Goal: Check status: Check status

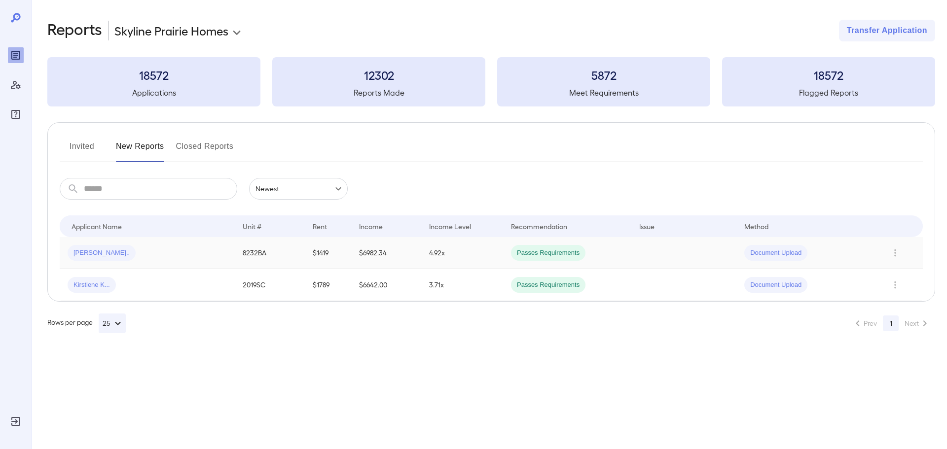
click at [87, 255] on span "[PERSON_NAME].." at bounding box center [102, 252] width 68 height 9
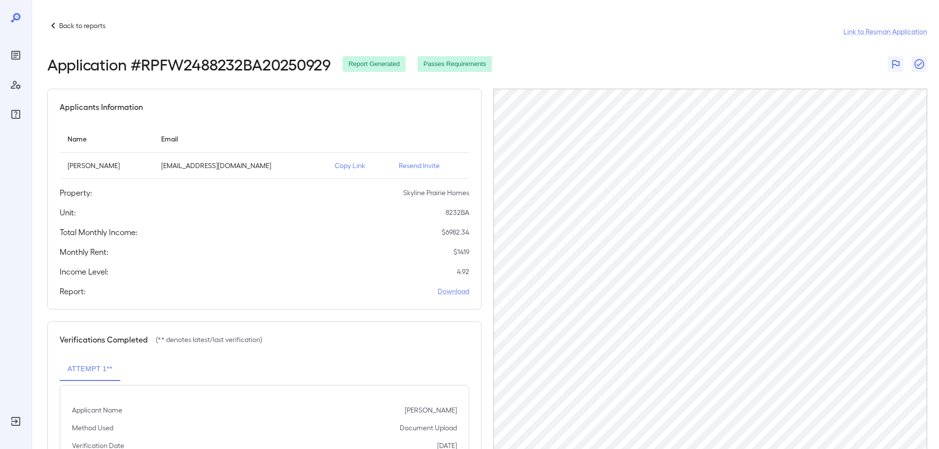
click at [74, 15] on div "Back to reports Link to Resman Application Application # RPFW2488232BA20250929 …" at bounding box center [486, 274] width 908 height 548
click at [79, 31] on div "Back to reports" at bounding box center [76, 26] width 58 height 12
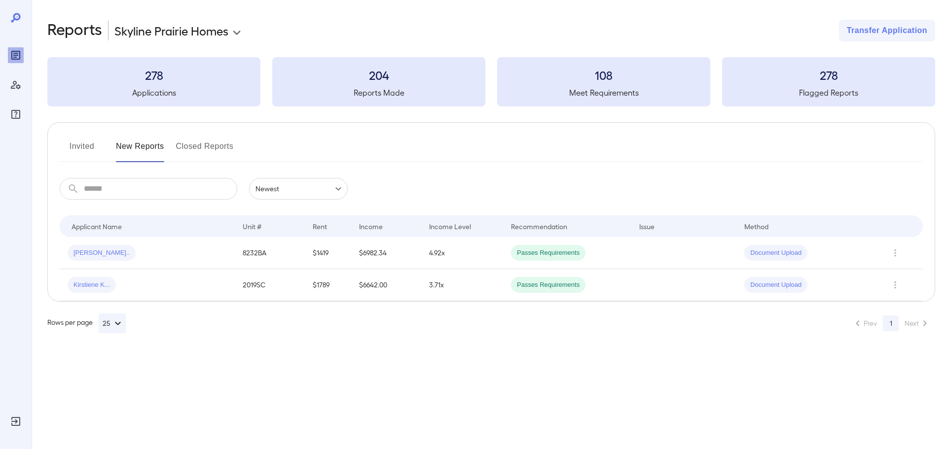
click at [82, 150] on button "Invited" at bounding box center [82, 151] width 44 height 24
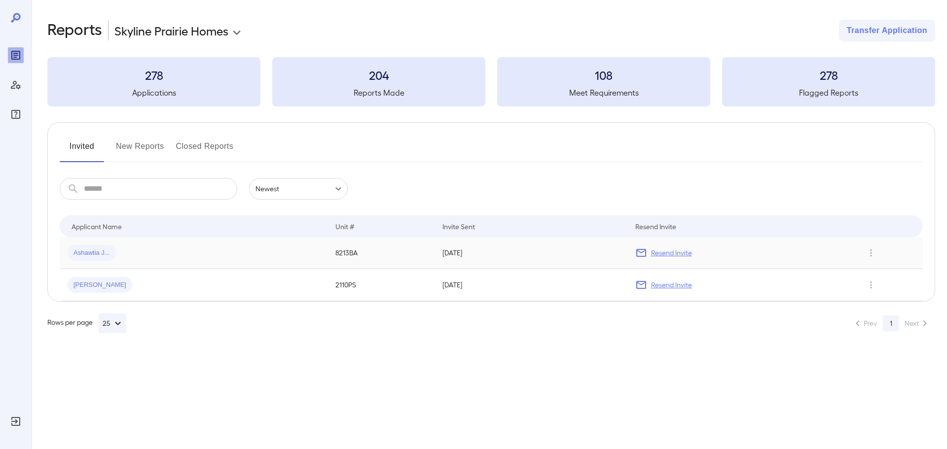
click at [672, 251] on p "Resend Invite" at bounding box center [671, 253] width 41 height 10
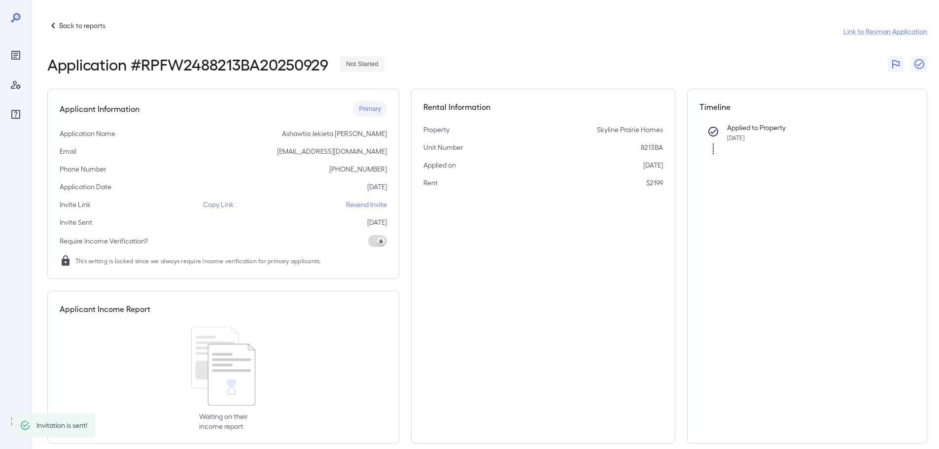
click at [85, 26] on p "Back to reports" at bounding box center [82, 26] width 46 height 10
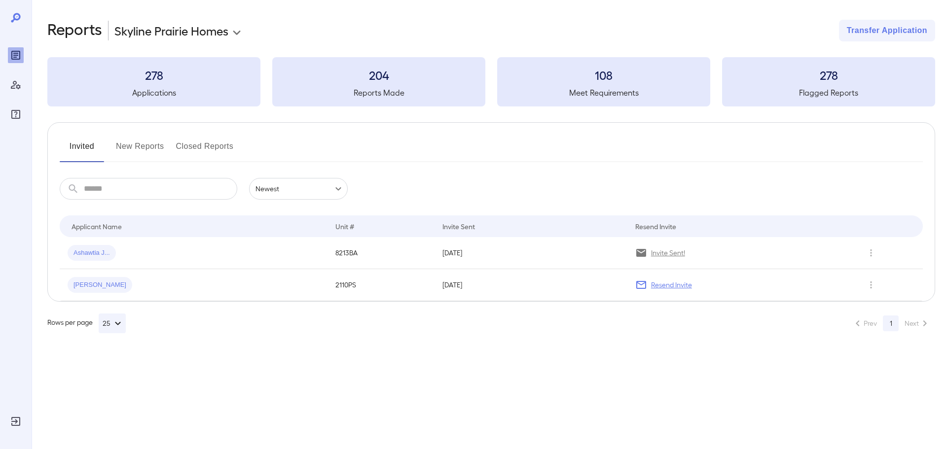
click at [145, 140] on button "New Reports" at bounding box center [140, 151] width 48 height 24
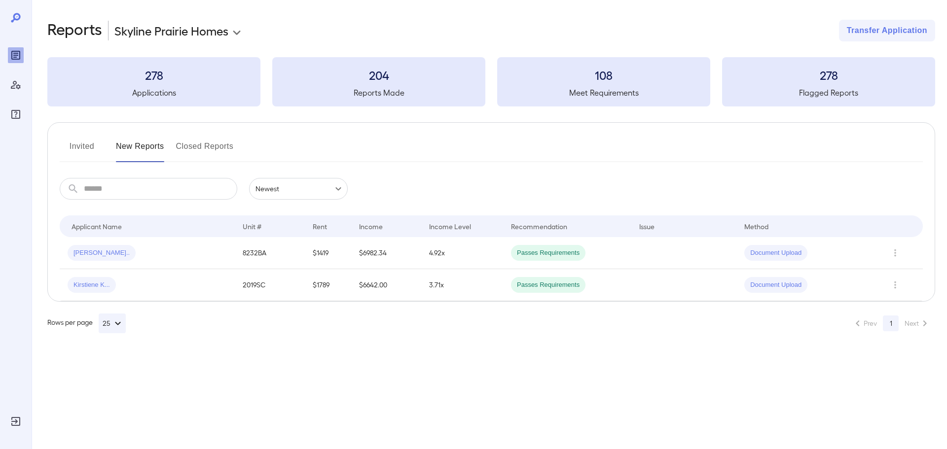
click at [195, 147] on button "Closed Reports" at bounding box center [205, 151] width 58 height 24
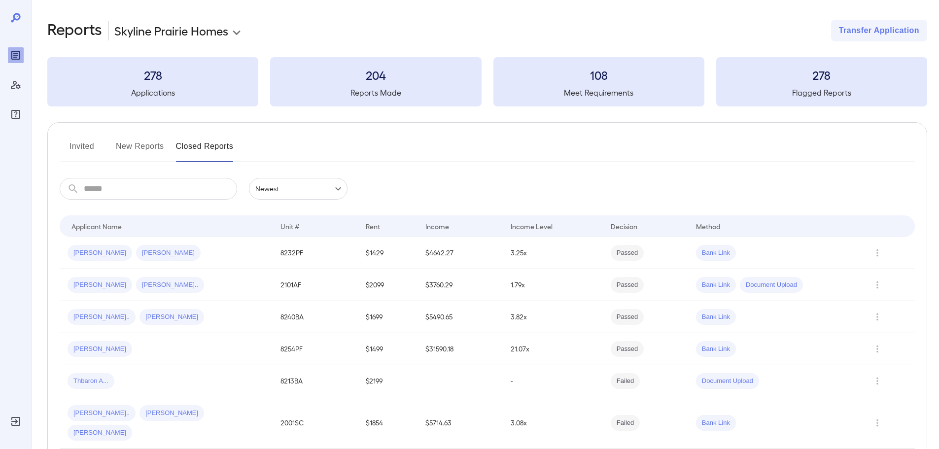
click at [77, 144] on button "Invited" at bounding box center [82, 151] width 44 height 24
